Goal: Task Accomplishment & Management: Use online tool/utility

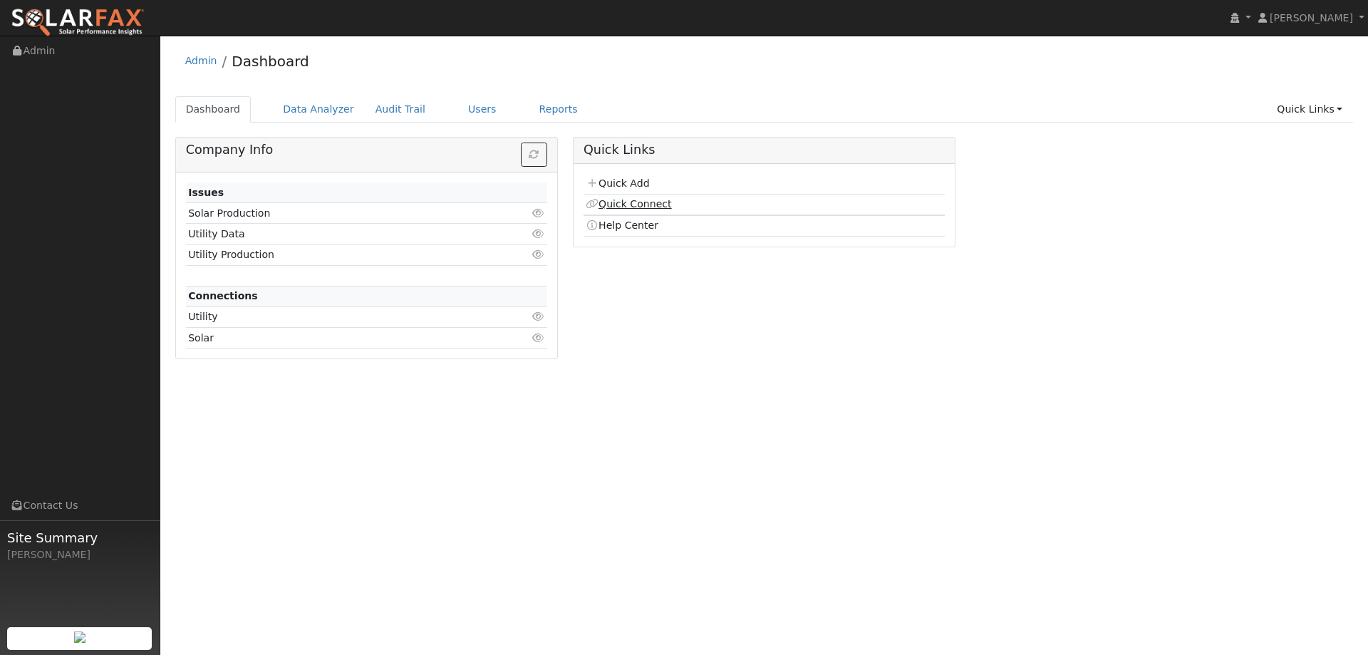
click at [628, 200] on link "Quick Connect" at bounding box center [629, 203] width 86 height 11
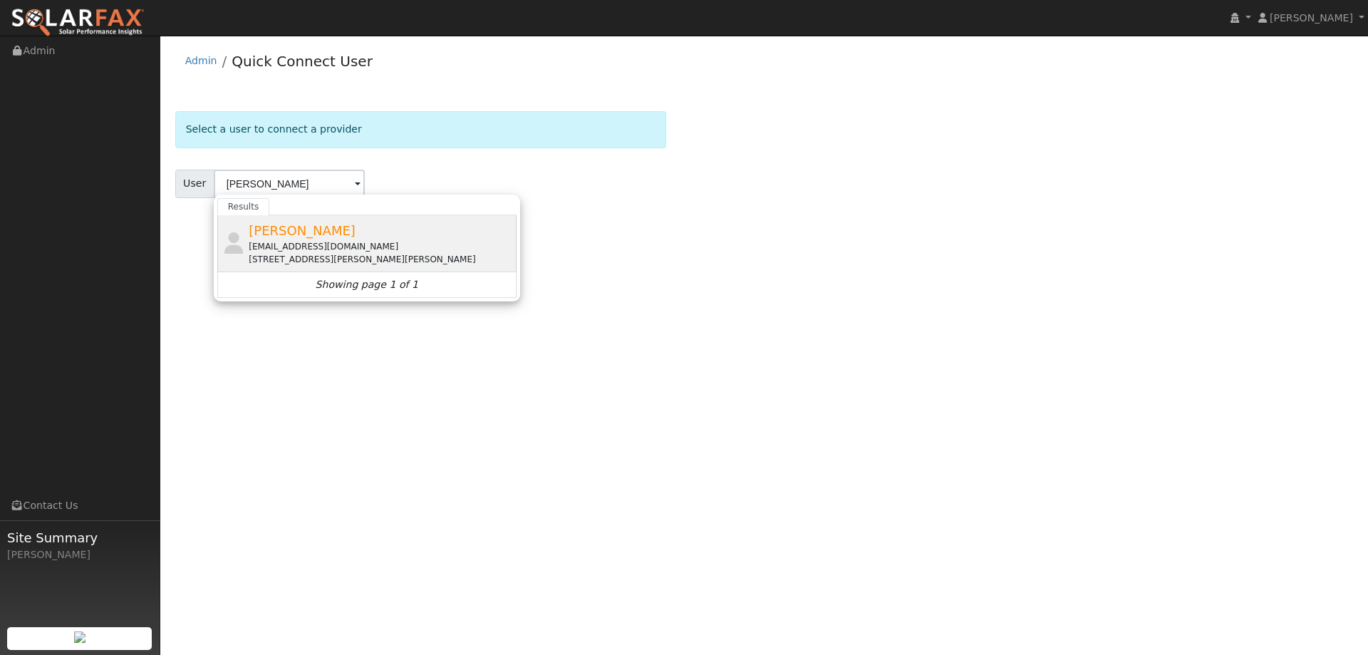
click at [353, 227] on div "Brendon Kleiner brendonkleiner@yahoo.com 103 Via Cabrera Lane, Martinez, CA 945…" at bounding box center [381, 243] width 264 height 45
type input "Brendon Kleiner"
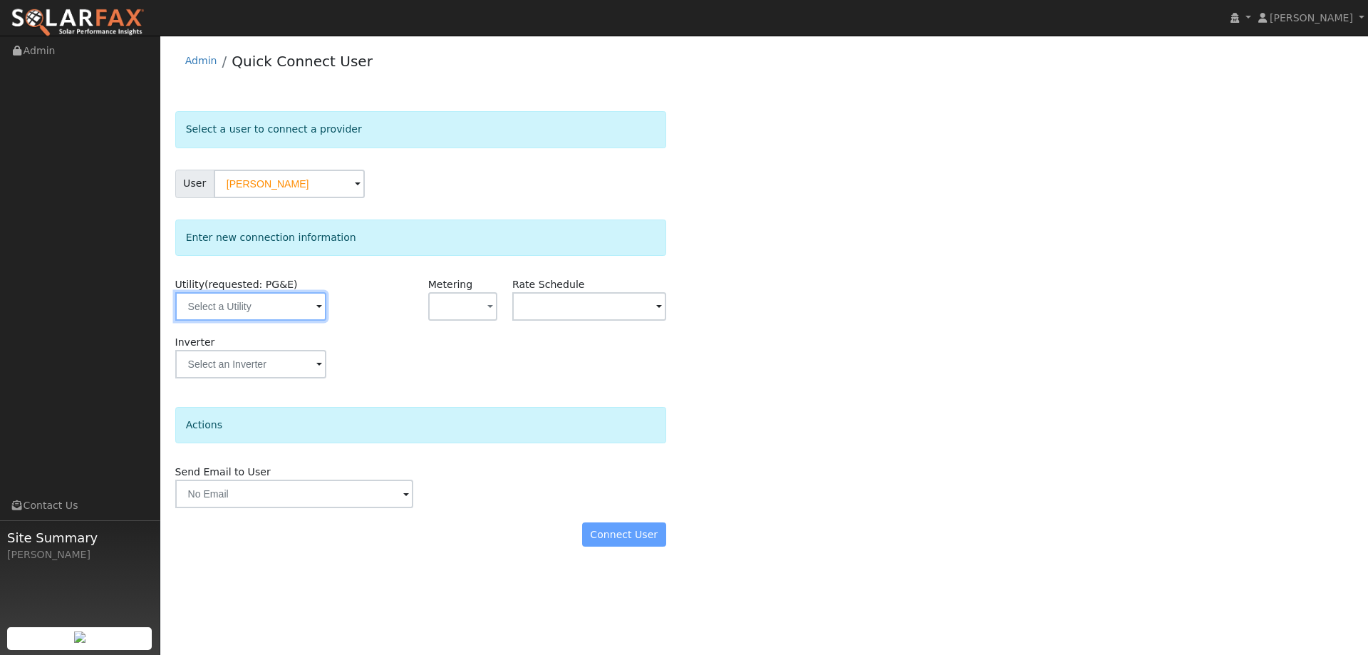
click at [320, 309] on input "text" at bounding box center [250, 306] width 151 height 29
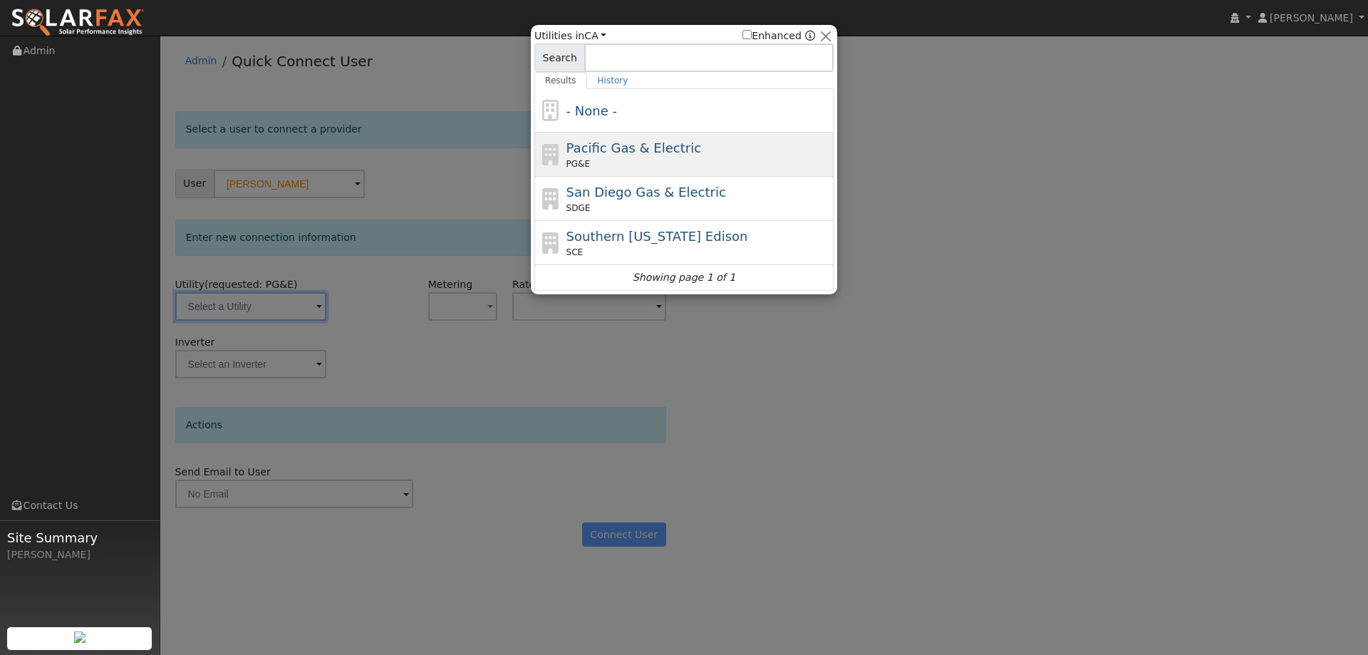
click at [582, 158] on span "PG&E" at bounding box center [579, 164] width 24 height 13
type input "PG&E"
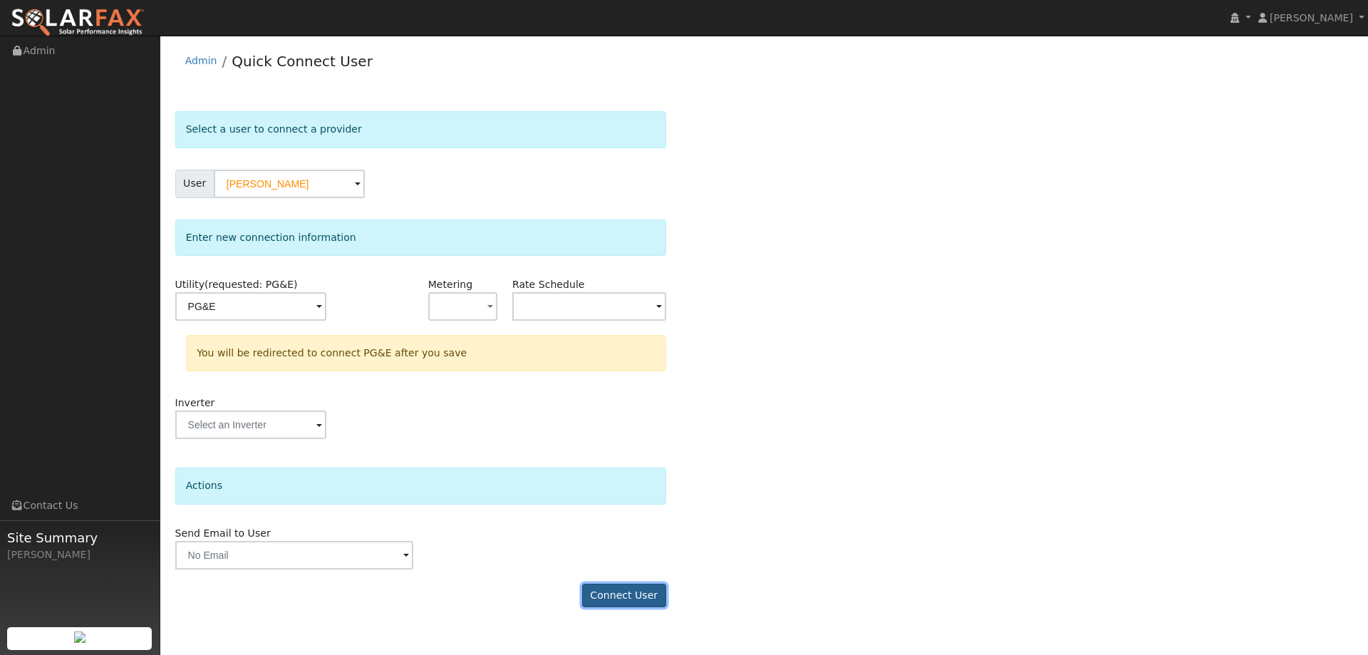
click at [609, 589] on button "Connect User" at bounding box center [624, 596] width 84 height 24
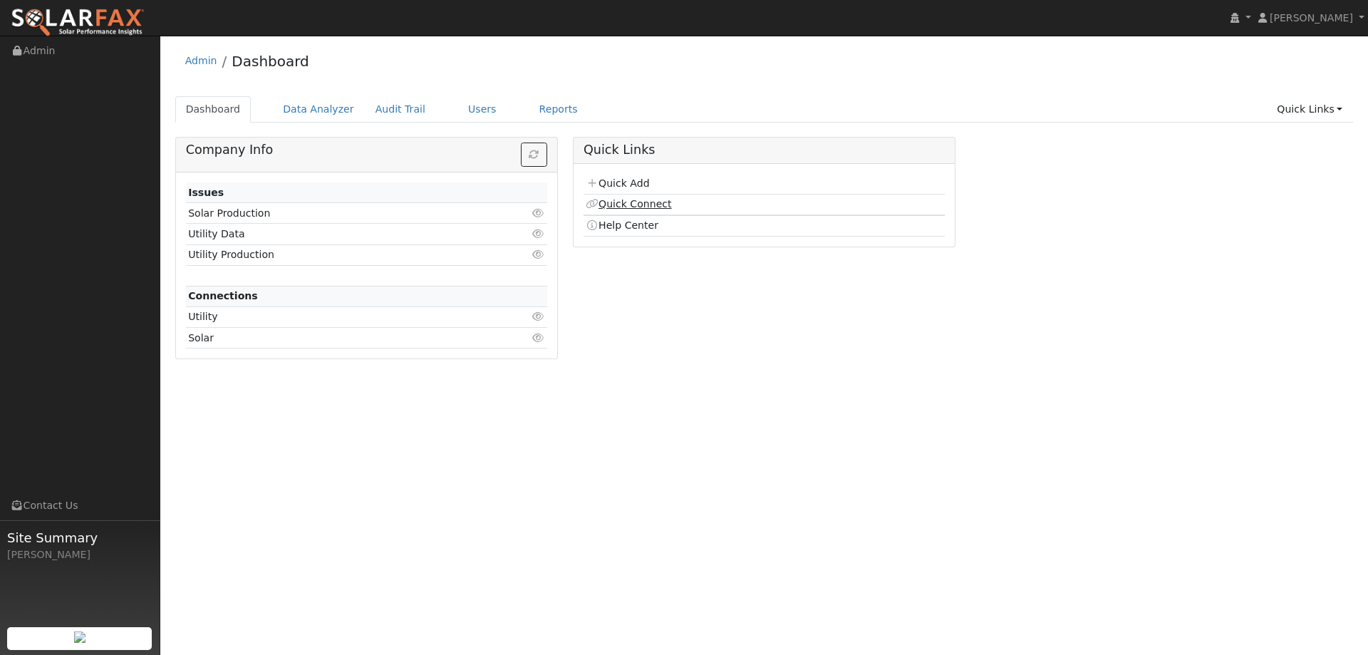
click at [626, 208] on link "Quick Connect" at bounding box center [629, 203] width 86 height 11
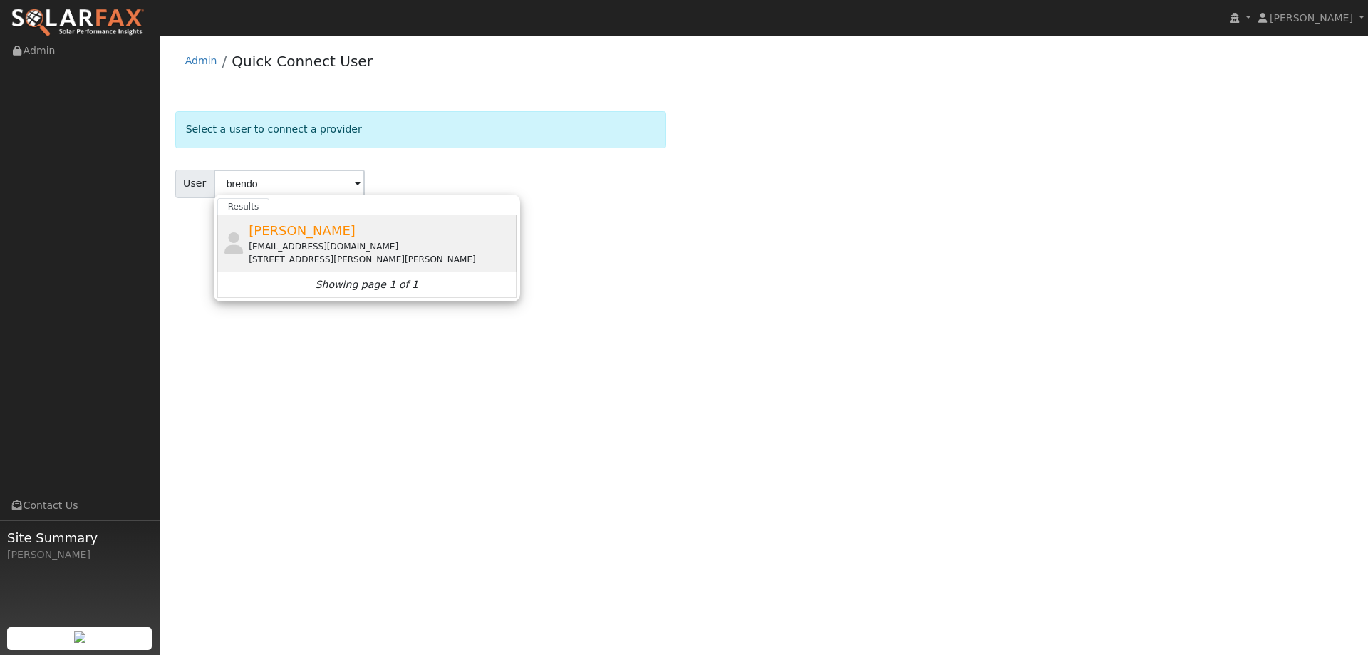
click at [329, 238] on span "[PERSON_NAME]" at bounding box center [302, 230] width 107 height 15
type input "[PERSON_NAME]"
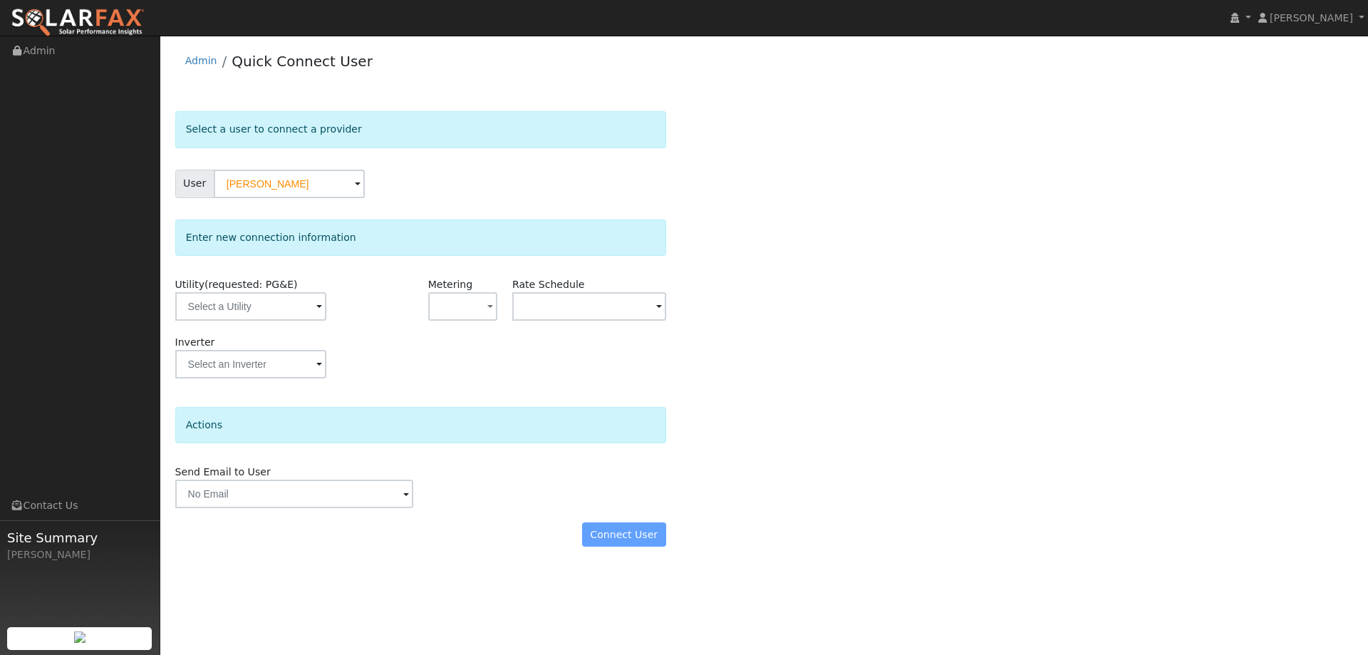
click at [274, 324] on div "Utility (requested: PG&E)" at bounding box center [251, 306] width 169 height 58
click at [274, 317] on input "text" at bounding box center [250, 306] width 151 height 29
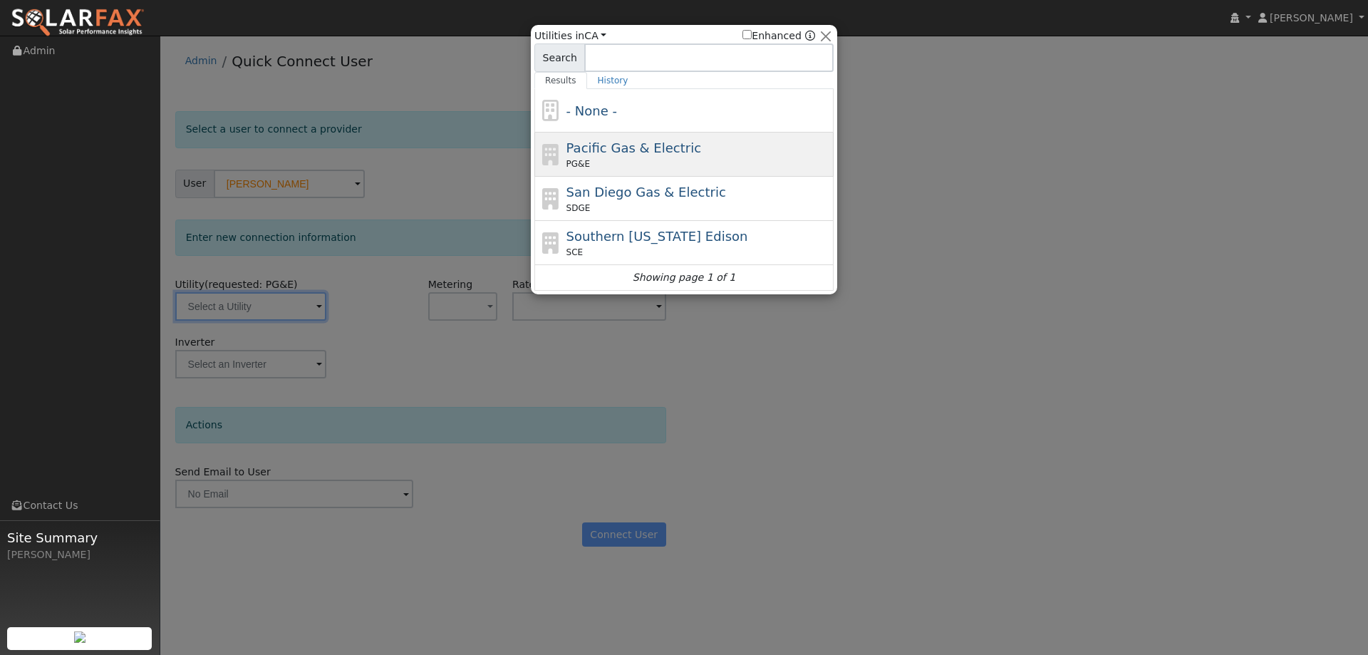
click at [558, 161] on icon at bounding box center [551, 154] width 24 height 21
type input "PG&E"
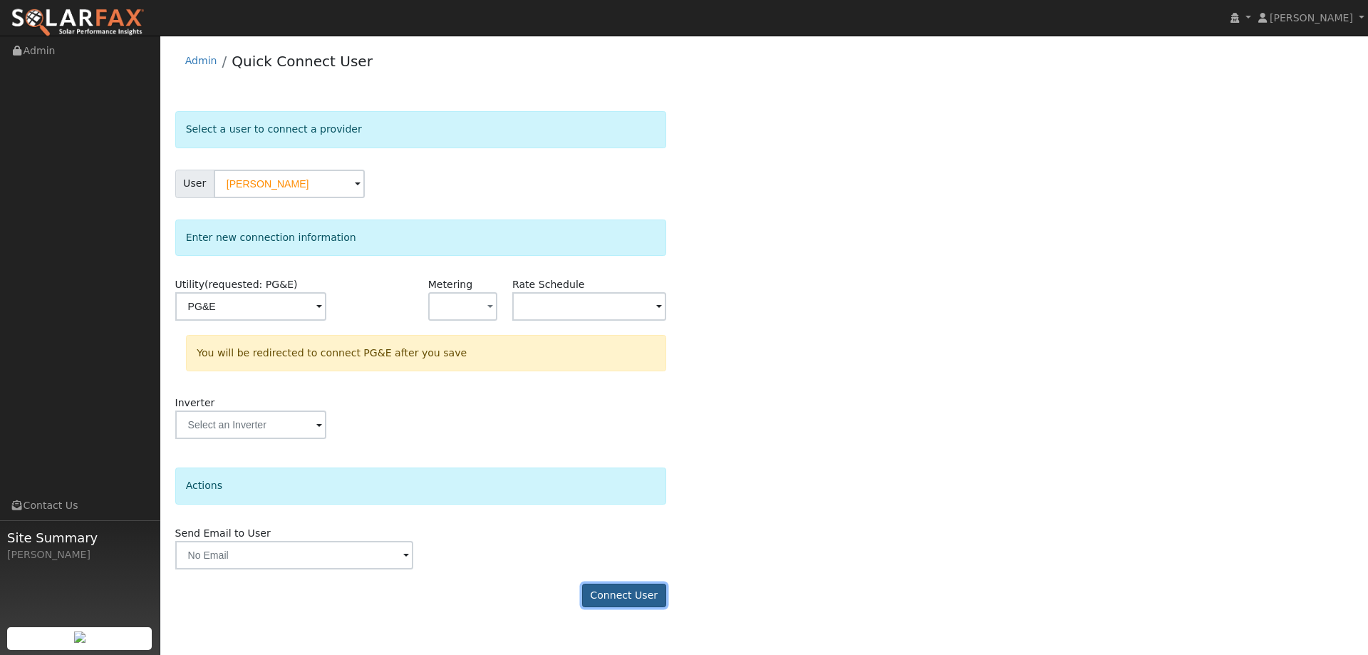
click at [615, 590] on button "Connect User" at bounding box center [624, 596] width 84 height 24
